Goal: Find specific page/section: Find specific page/section

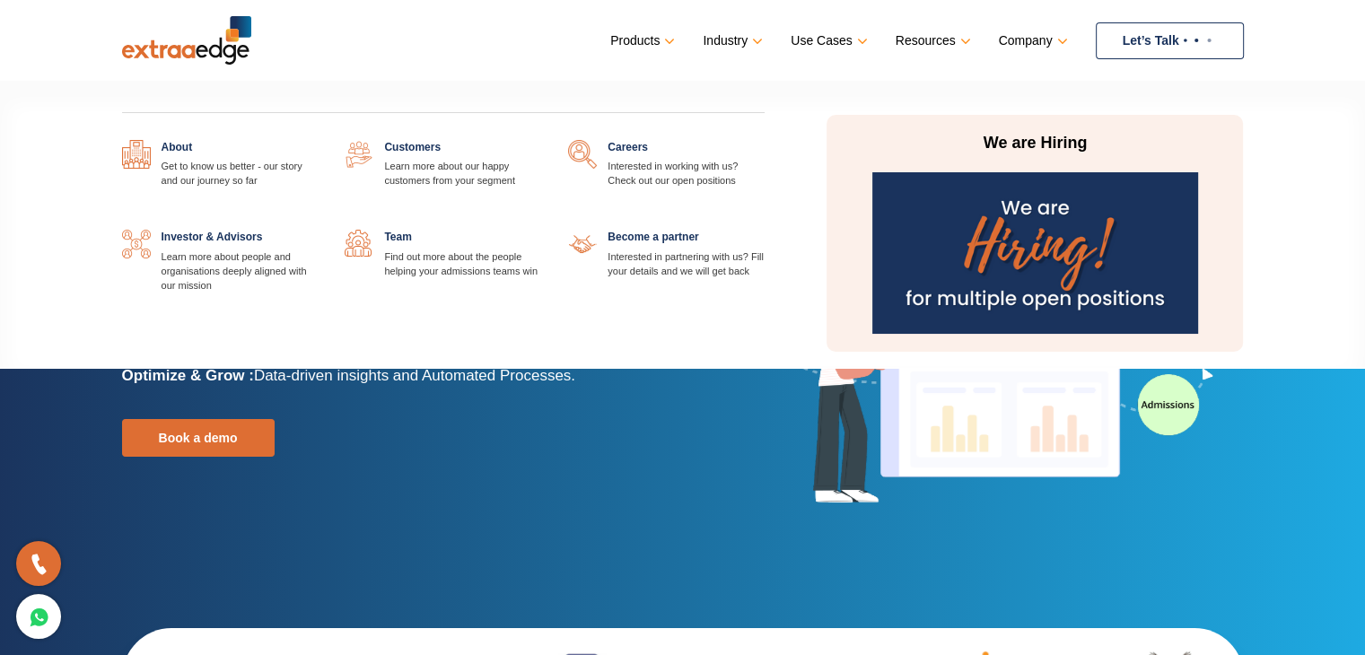
click at [541, 230] on link at bounding box center [541, 230] width 0 height 0
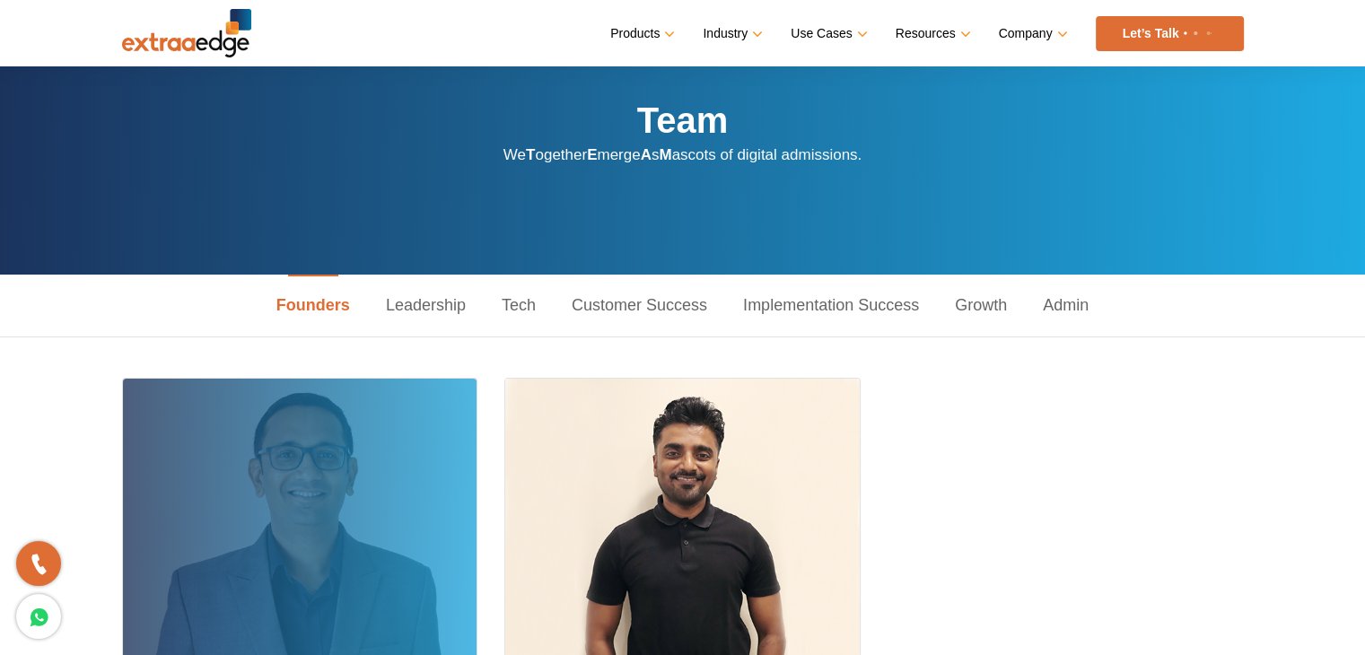
scroll to position [269, 0]
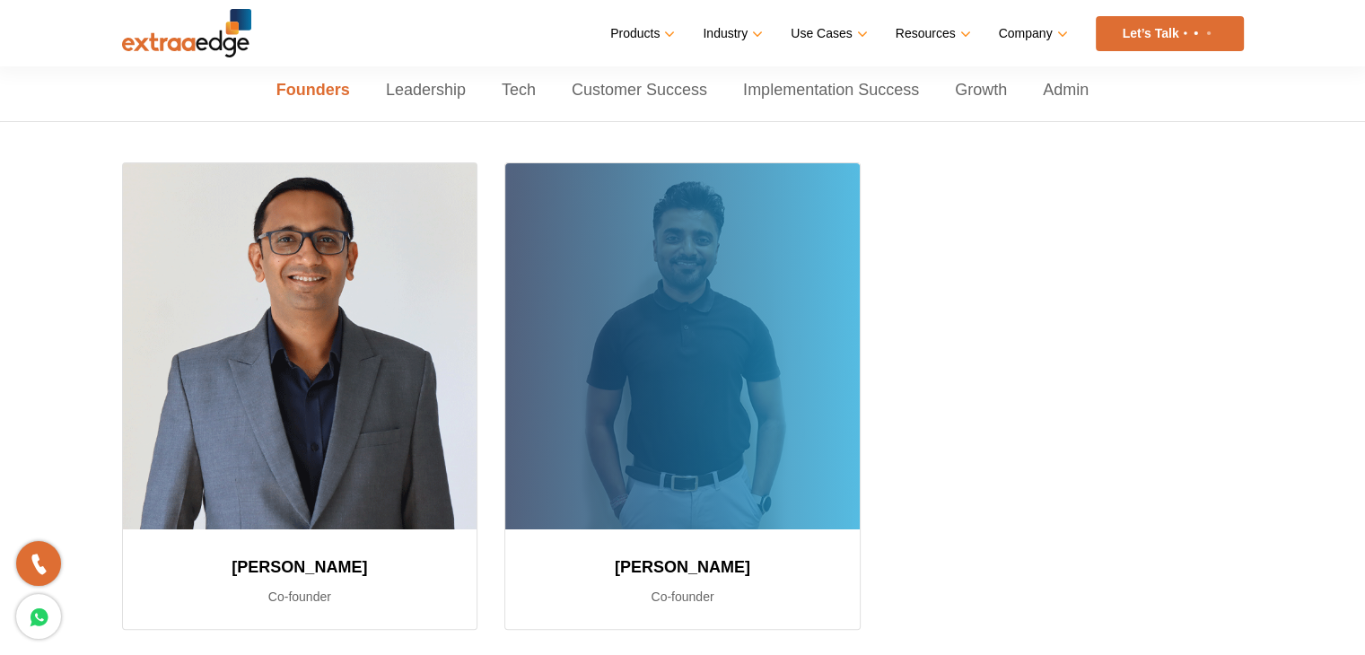
drag, startPoint x: 615, startPoint y: 564, endPoint x: 784, endPoint y: 564, distance: 169.6
click at [784, 564] on h3 "[PERSON_NAME]" at bounding box center [682, 567] width 311 height 32
copy h3 "[PERSON_NAME]"
drag, startPoint x: 650, startPoint y: 593, endPoint x: 746, endPoint y: 593, distance: 96.0
click at [746, 593] on p "Co-founder" at bounding box center [682, 597] width 311 height 22
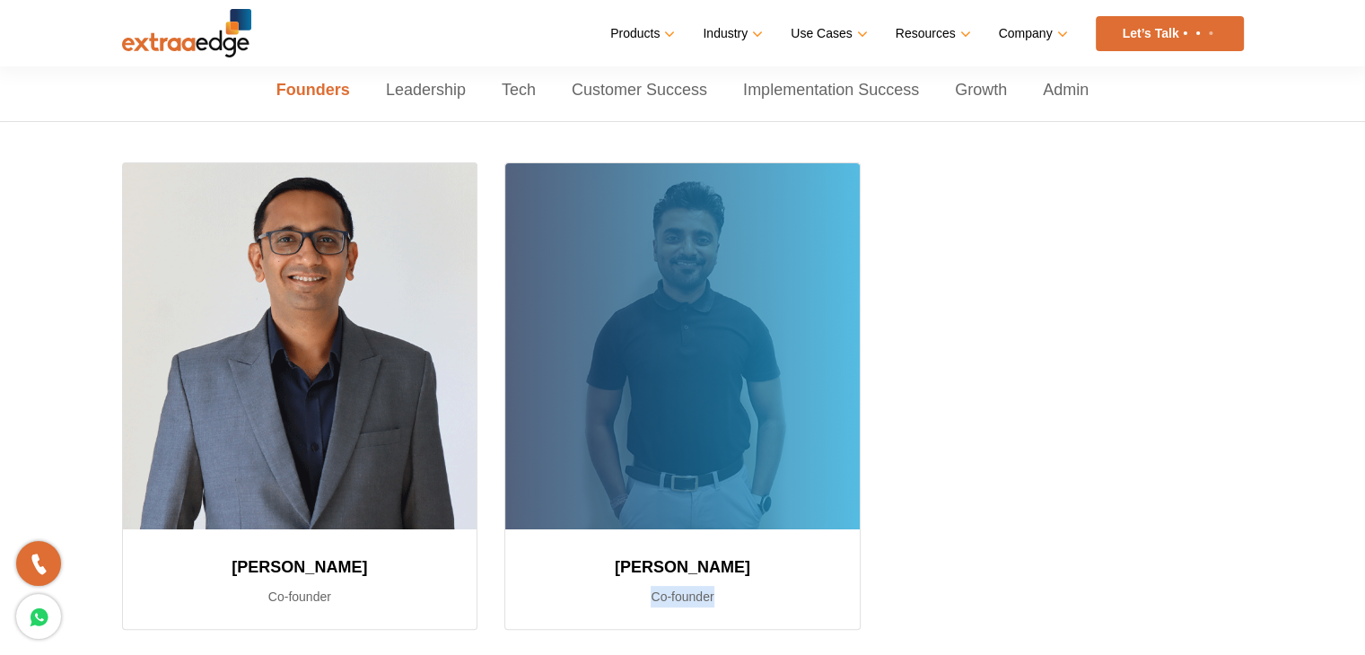
copy p "Co-founder"
